Goal: Information Seeking & Learning: Learn about a topic

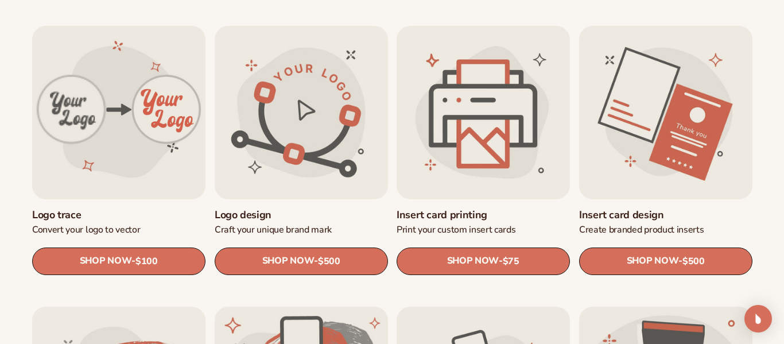
scroll to position [372, 0]
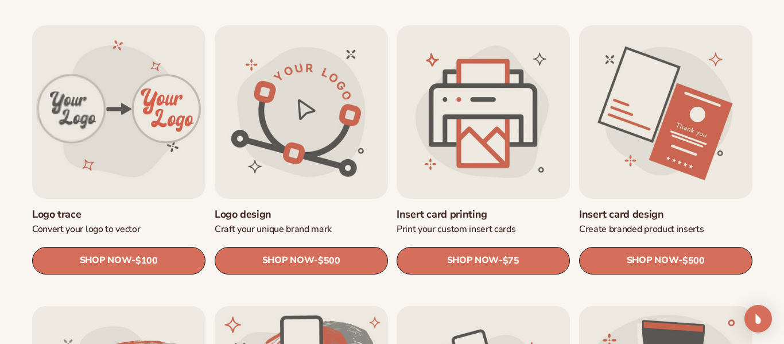
click at [324, 207] on link "Logo design" at bounding box center [301, 213] width 173 height 13
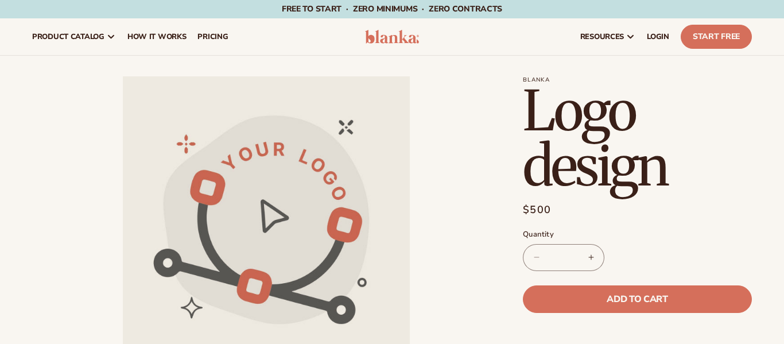
scroll to position [178, 0]
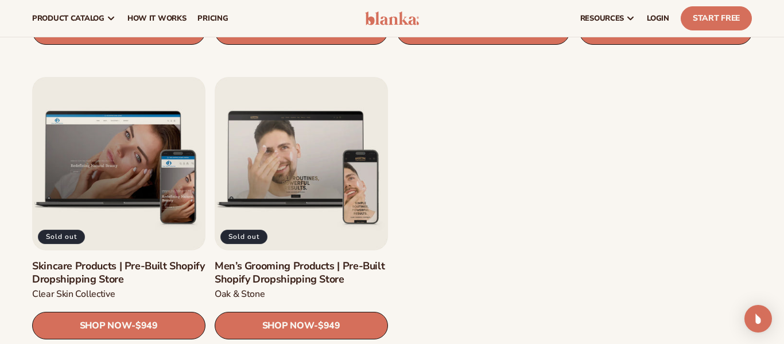
scroll to position [1242, 0]
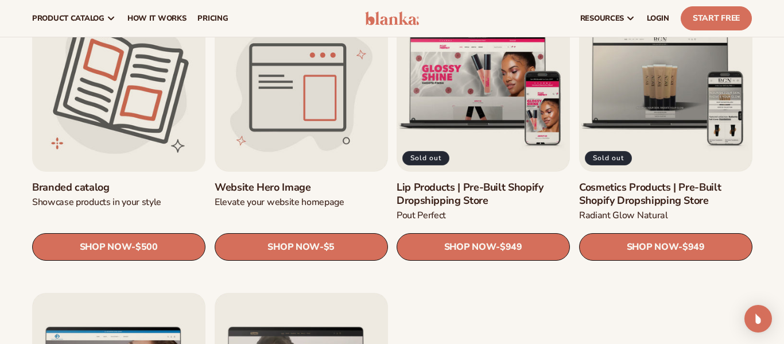
click at [150, 180] on link "Branded catalog" at bounding box center [118, 186] width 173 height 13
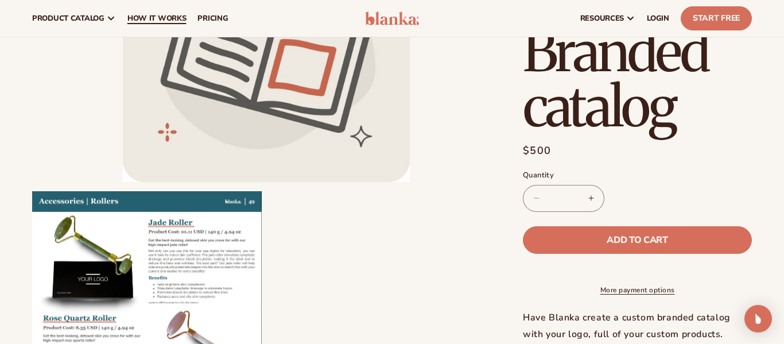
scroll to position [141, 0]
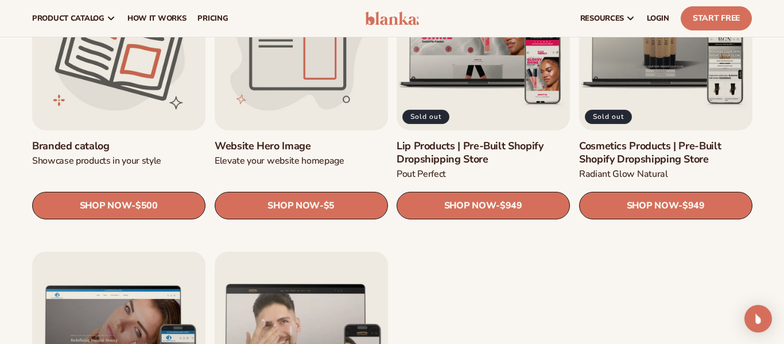
scroll to position [1268, 0]
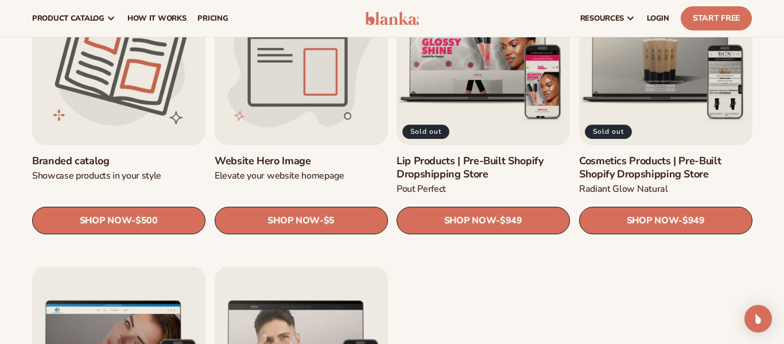
click at [296, 154] on link "Website Hero Image" at bounding box center [301, 160] width 173 height 13
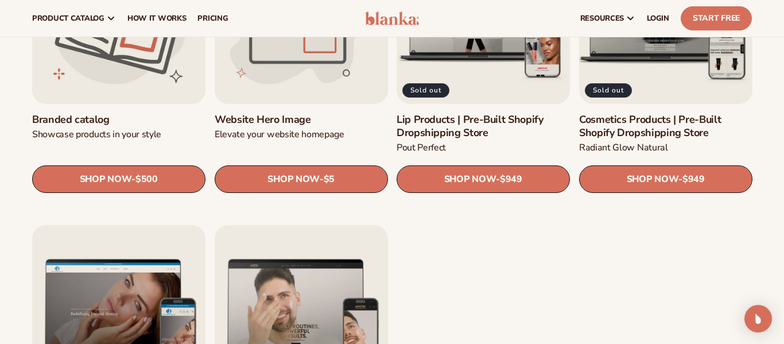
scroll to position [1307, 0]
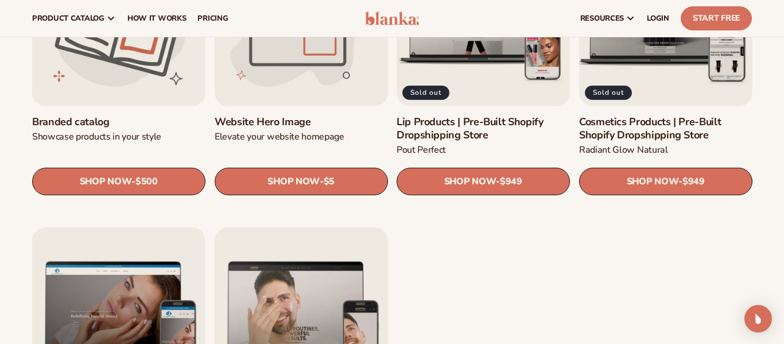
click at [635, 122] on link "Cosmetics Products | Pre-Built Shopify Dropshipping Store" at bounding box center [665, 128] width 173 height 27
